Goal: Register for event/course

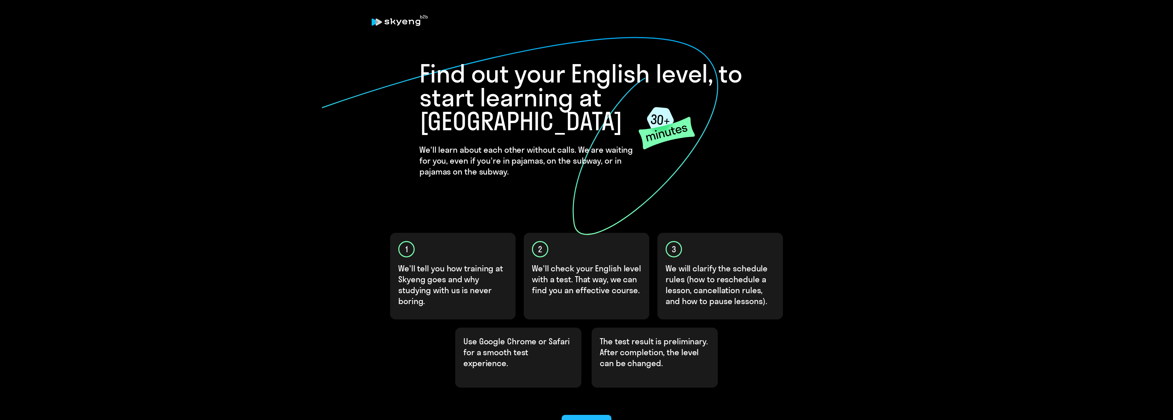
click at [584, 419] on div "Let’s go!" at bounding box center [586, 424] width 30 height 11
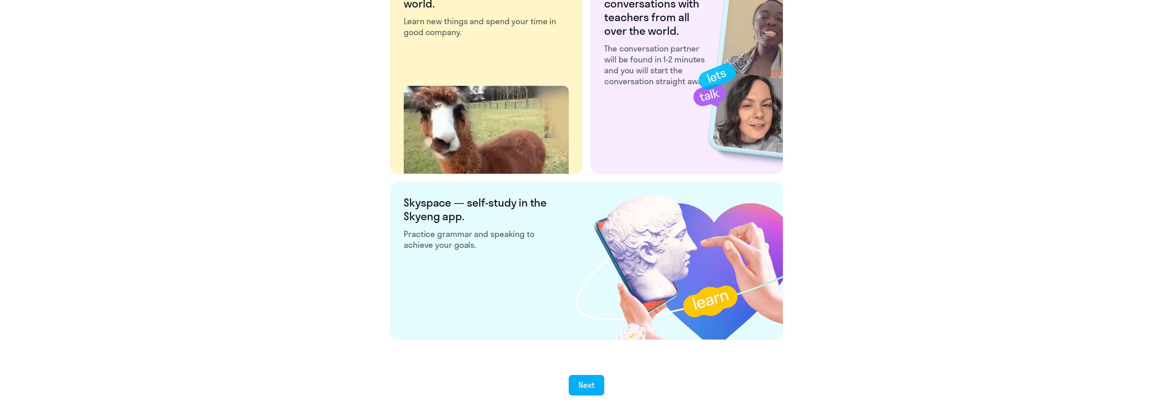
scroll to position [1122, 0]
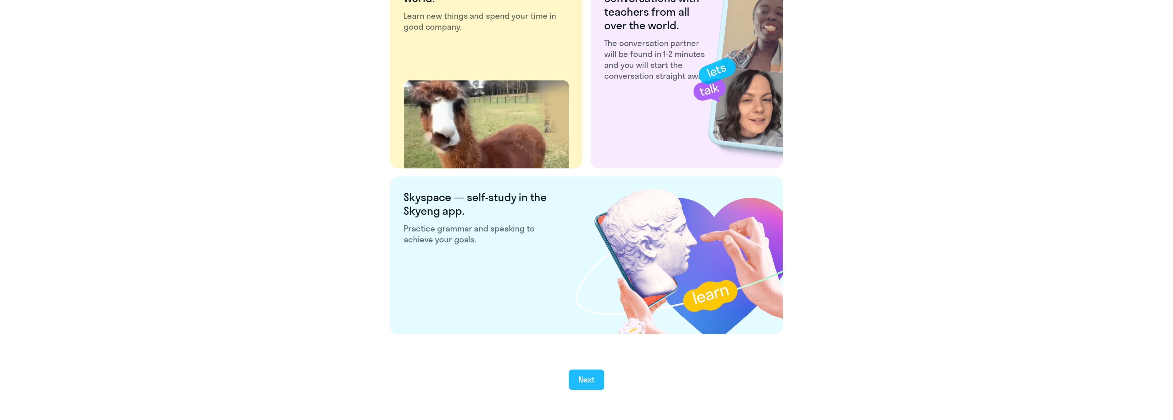
click at [582, 375] on div "Next" at bounding box center [586, 379] width 17 height 11
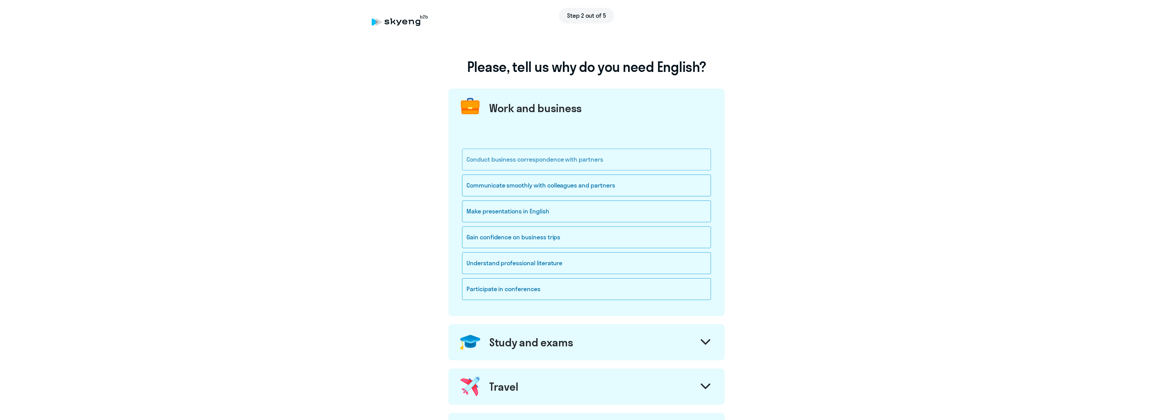
click at [521, 156] on div "Conduct business correspondence with partners" at bounding box center [586, 160] width 249 height 22
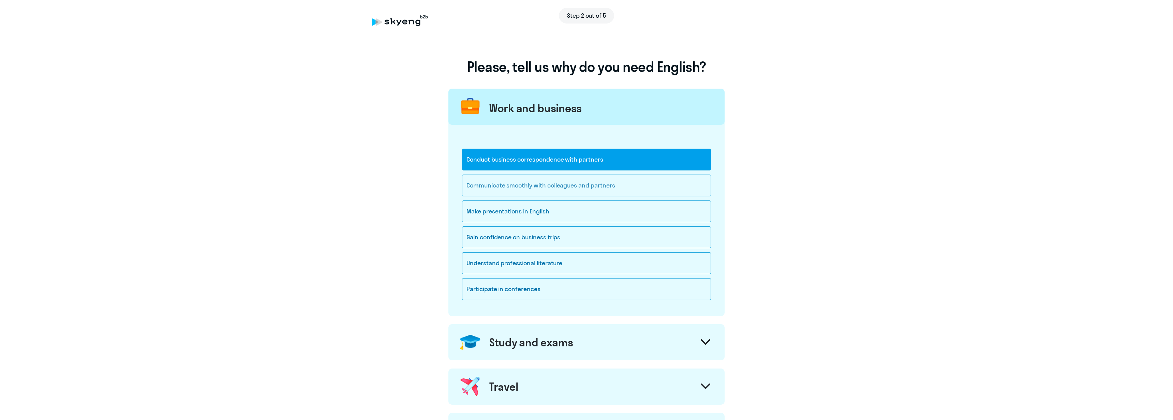
click at [520, 182] on div "Communicate smoothly with colleagues and partners" at bounding box center [586, 186] width 249 height 22
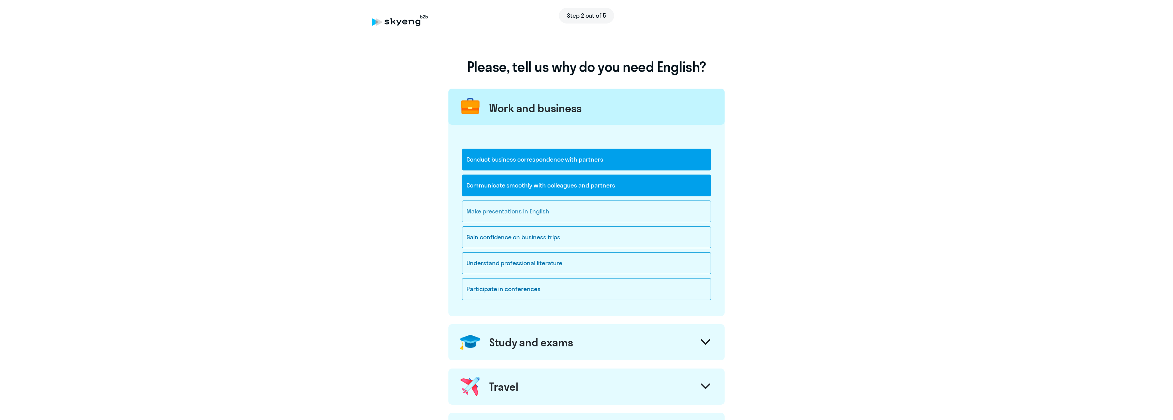
click at [525, 216] on div "Make presentations in English" at bounding box center [586, 211] width 249 height 22
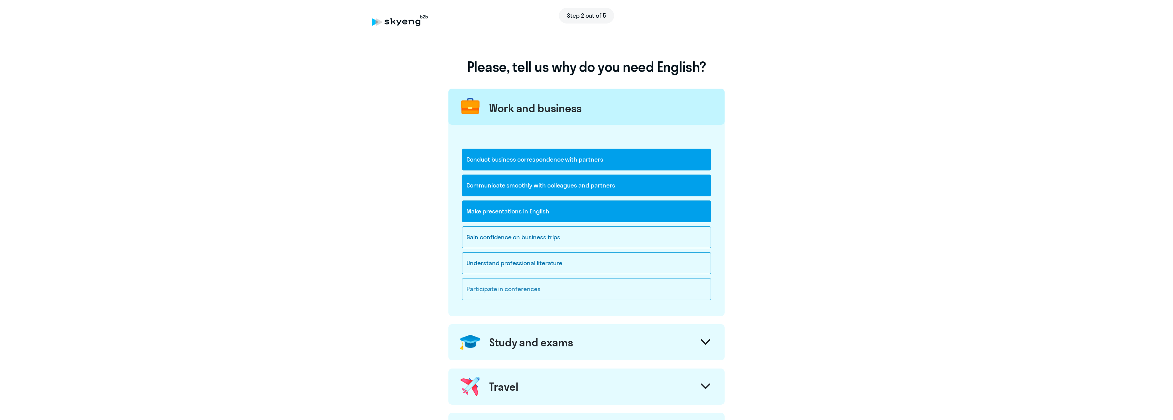
click at [490, 288] on div "Participate in conferences" at bounding box center [586, 289] width 249 height 22
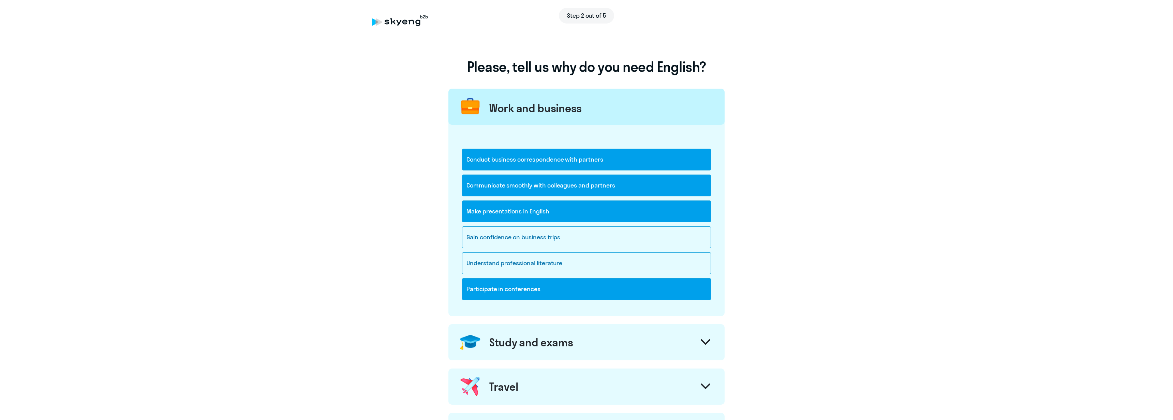
click at [706, 343] on icon at bounding box center [705, 342] width 8 height 4
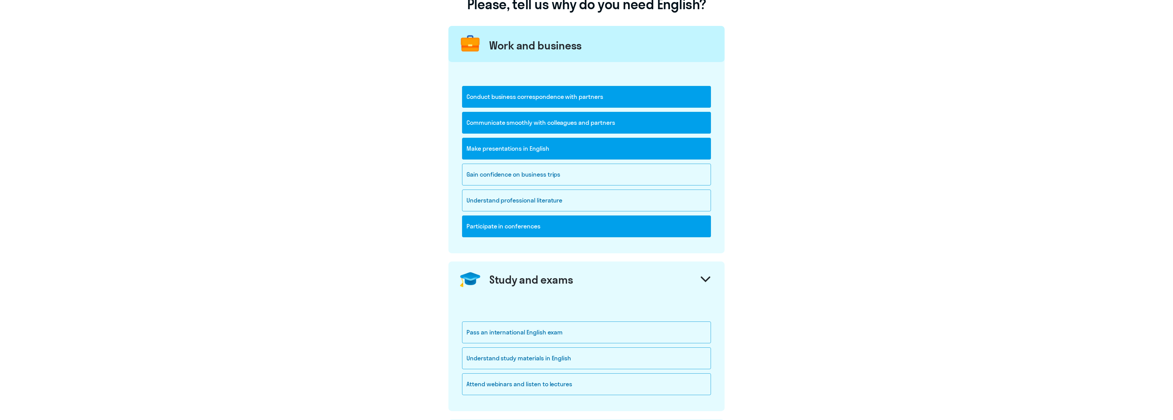
scroll to position [66, 0]
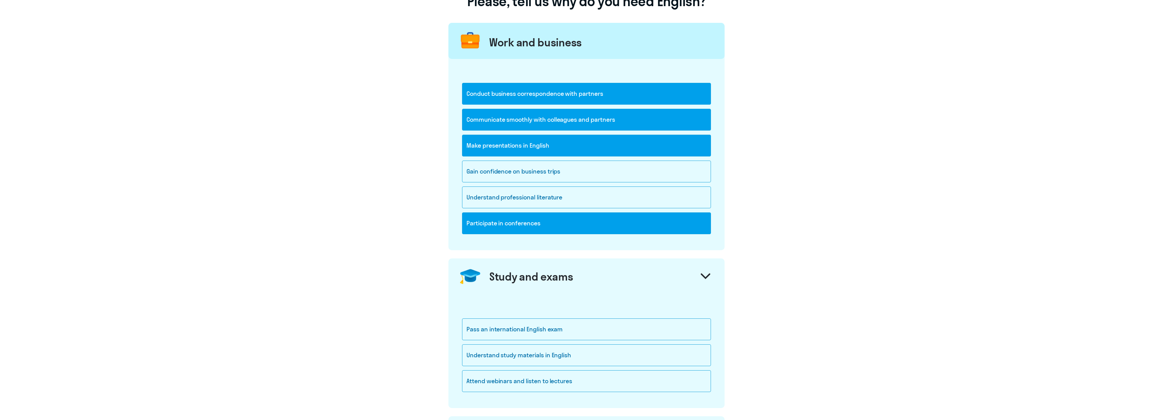
click at [708, 279] on svg-icon at bounding box center [706, 276] width 10 height 7
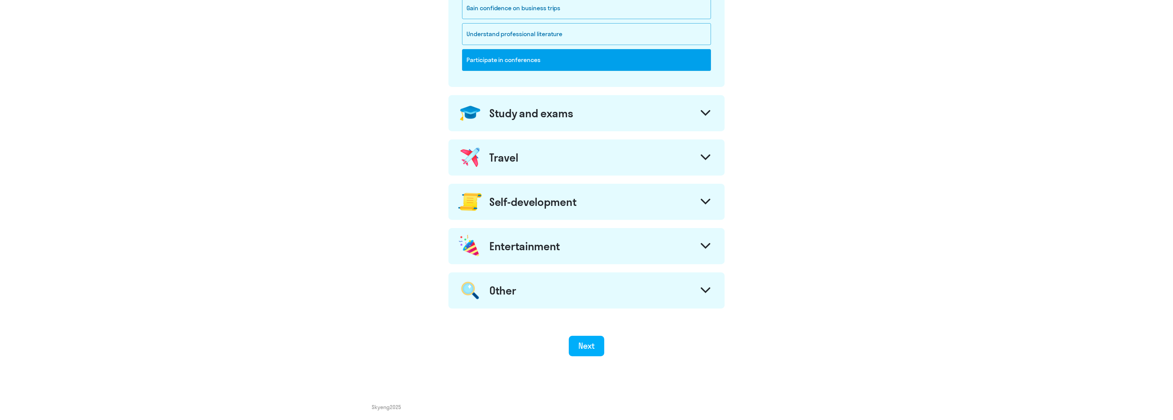
scroll to position [230, 0]
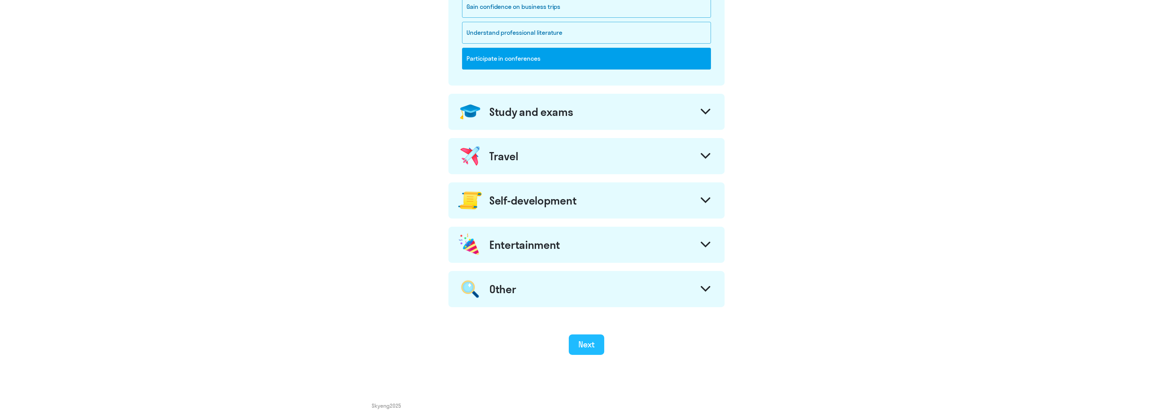
click at [589, 349] on div "Next" at bounding box center [586, 344] width 17 height 11
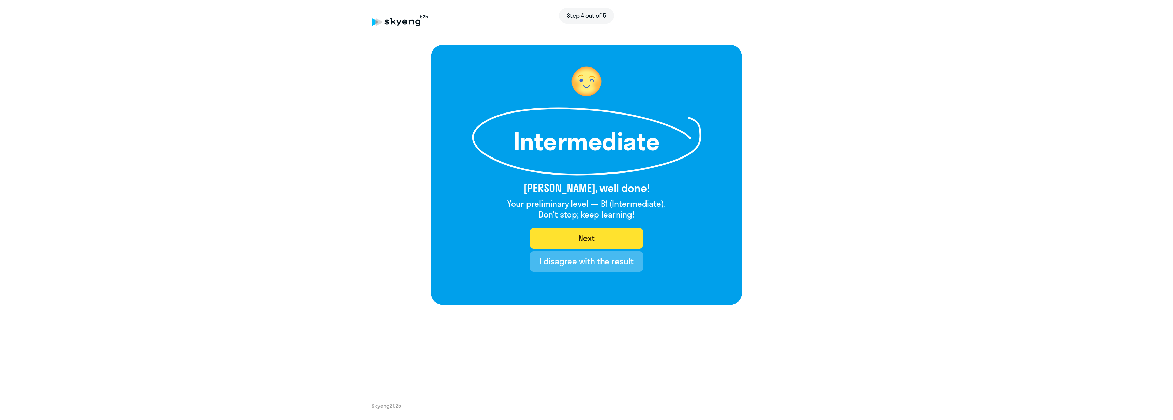
click at [592, 237] on div "Next" at bounding box center [586, 237] width 17 height 11
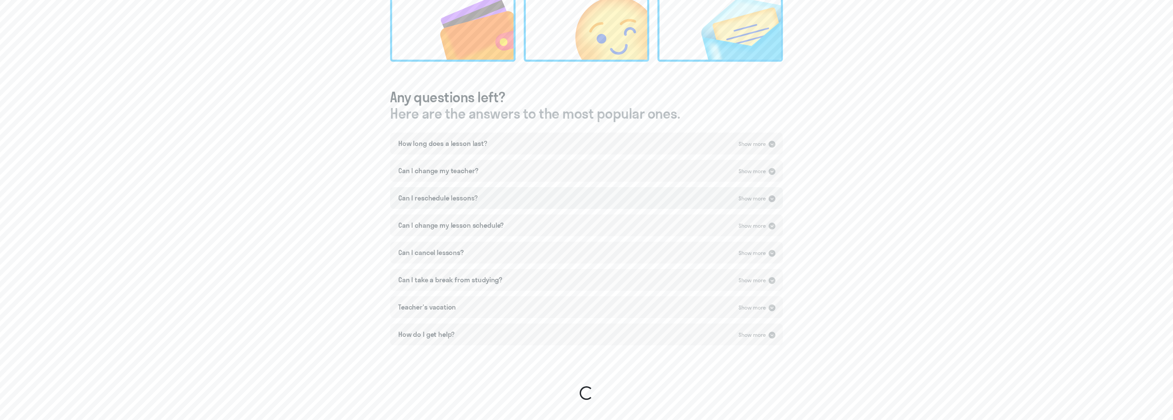
scroll to position [301, 0]
click at [739, 147] on div "How long does a lesson last? Show more" at bounding box center [586, 143] width 393 height 22
click at [755, 183] on div "Show more" at bounding box center [751, 184] width 27 height 9
click at [764, 277] on div "Show more" at bounding box center [751, 280] width 27 height 9
click at [756, 226] on div "Show more" at bounding box center [751, 226] width 27 height 9
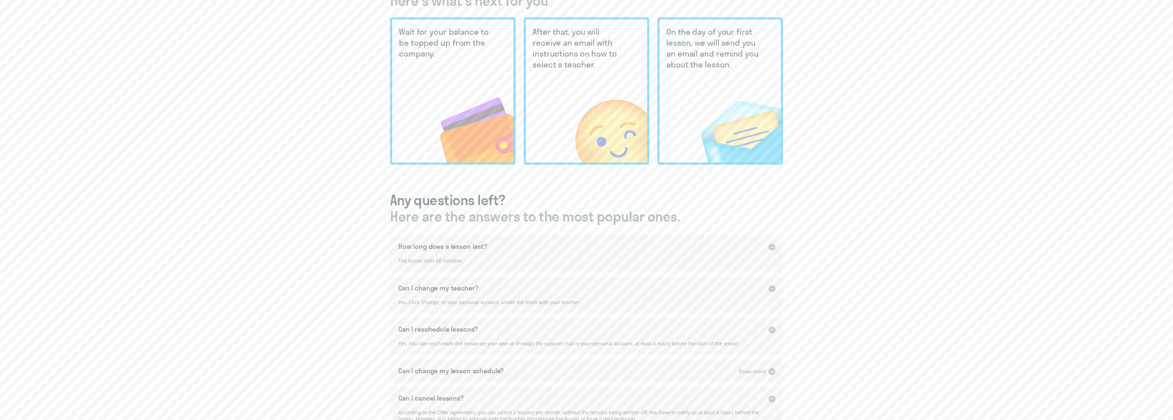
scroll to position [0, 0]
